Goal: Task Accomplishment & Management: Manage account settings

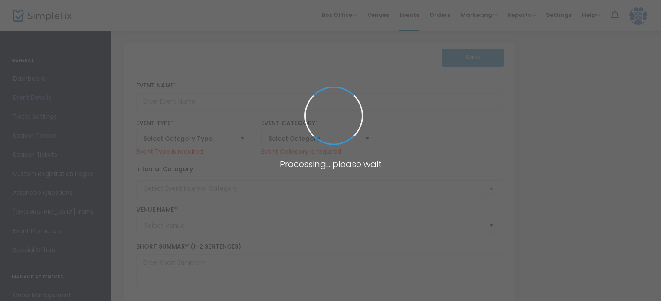
type input "TWO FOR ONE - FRIENDS & FAMILY SUMMER SPECIAL"
type textarea "Experience the ultimate indulgence now until [DATE] with our exclusive offer: p…"
type input "Purchase Now"
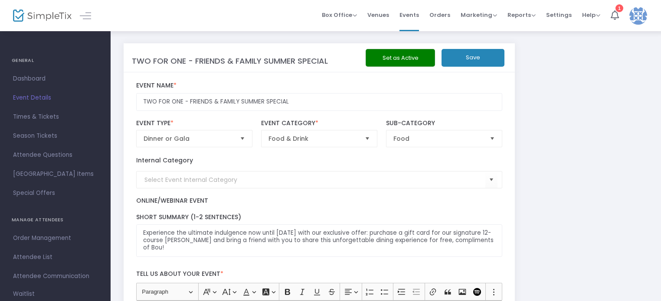
click at [31, 97] on span "Event Details" at bounding box center [55, 97] width 85 height 11
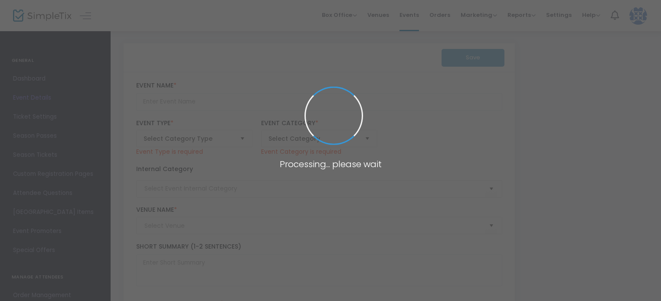
type input "TWO FOR ONE - FRIENDS & FAMILY SUMMER SPECIAL"
type textarea "Experience the ultimate indulgence now until [DATE] with our exclusive offer: p…"
type input "Purchase Now"
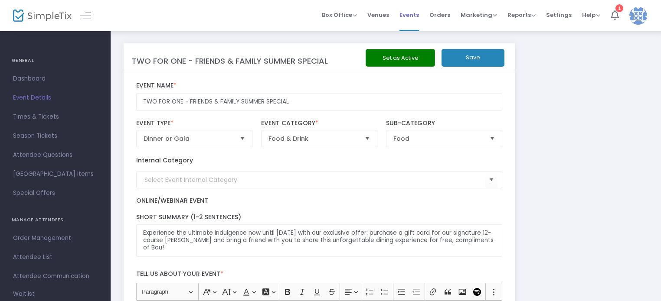
click at [408, 15] on span "Events" at bounding box center [409, 15] width 20 height 22
